Goal: Transaction & Acquisition: Purchase product/service

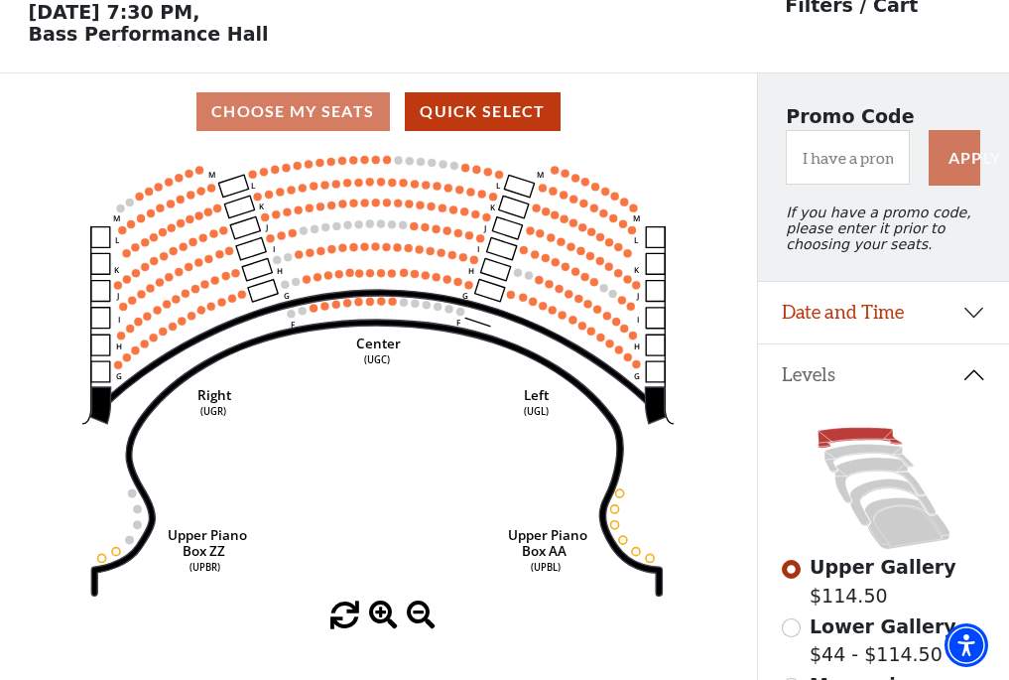
scroll to position [92, 0]
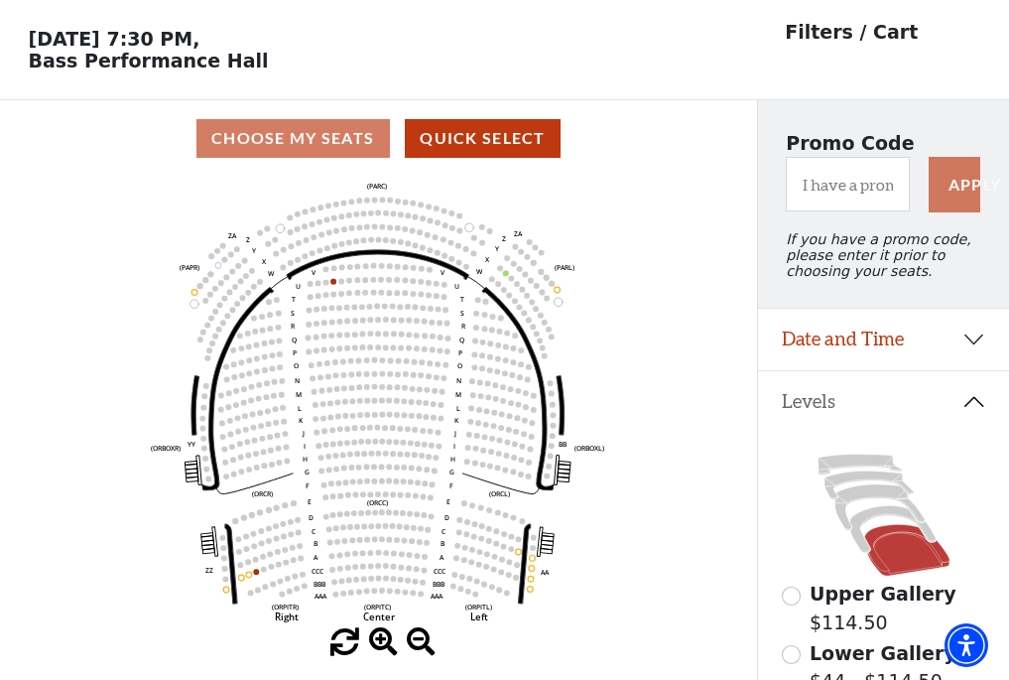
scroll to position [92, 0]
